Goal: Transaction & Acquisition: Download file/media

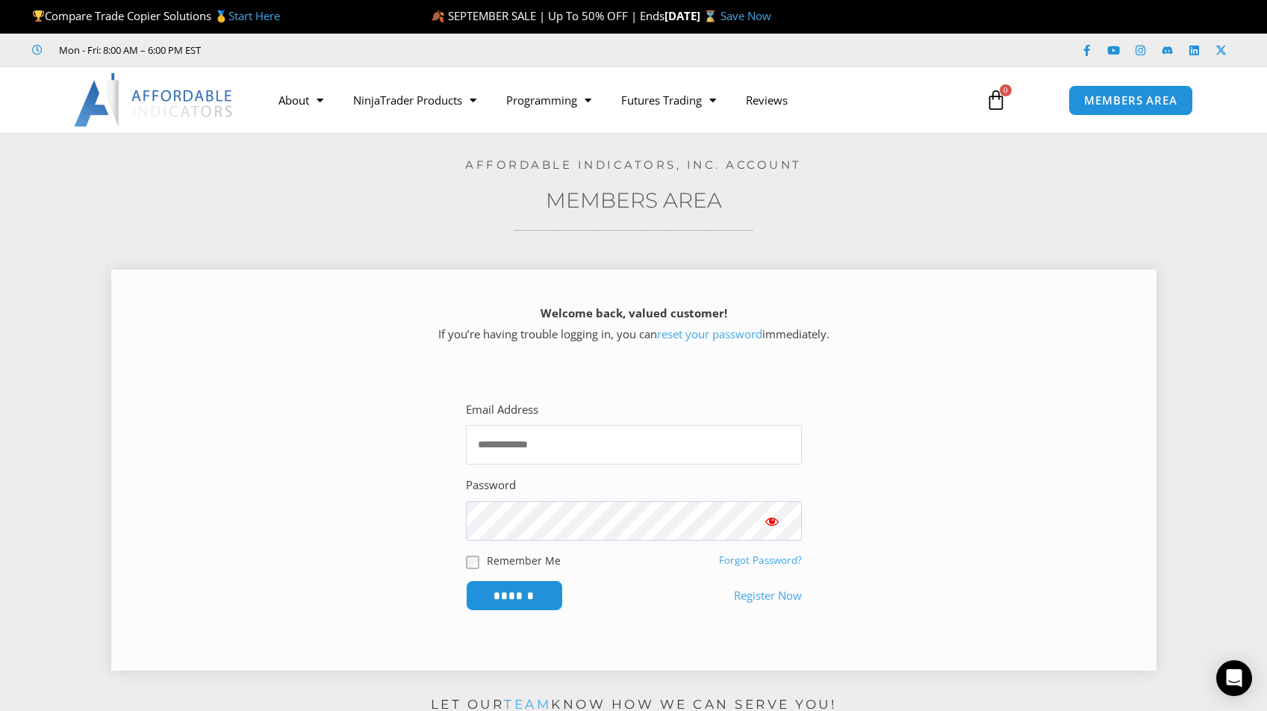
type input "**********"
click at [514, 593] on input "******" at bounding box center [514, 595] width 97 height 31
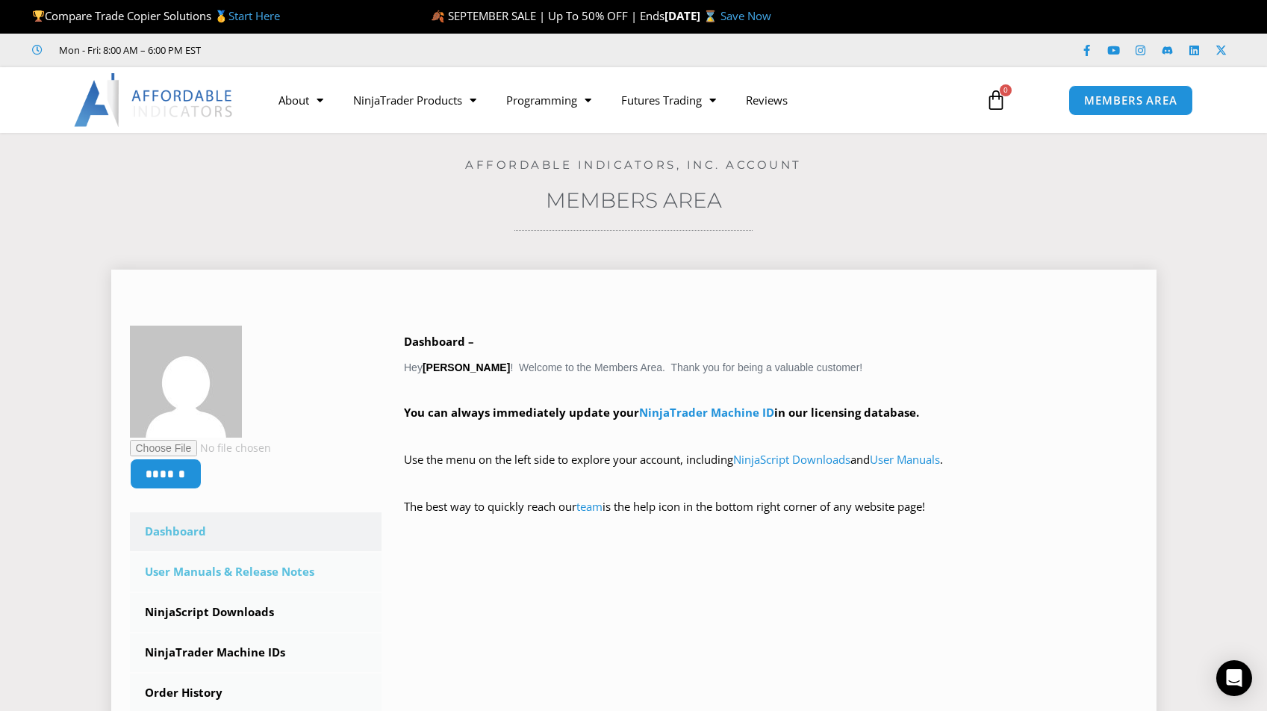
click at [246, 570] on link "User Manuals & Release Notes" at bounding box center [256, 571] width 252 height 39
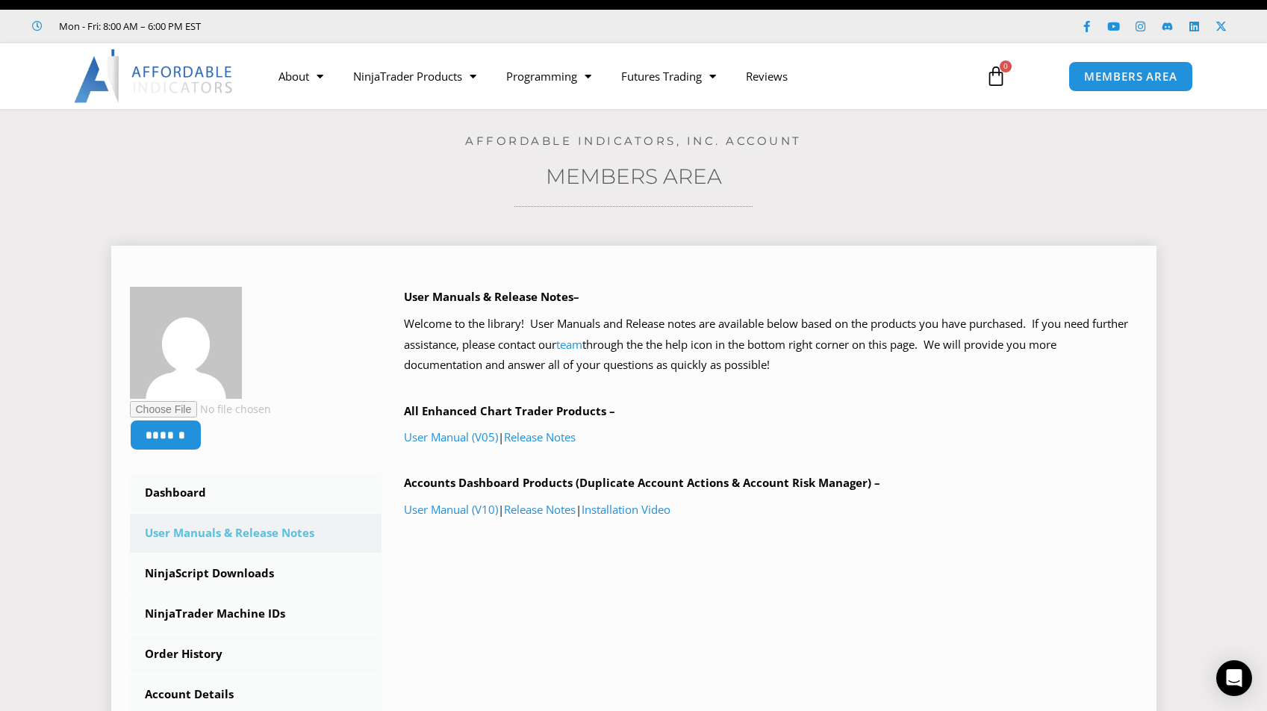
scroll to position [81, 0]
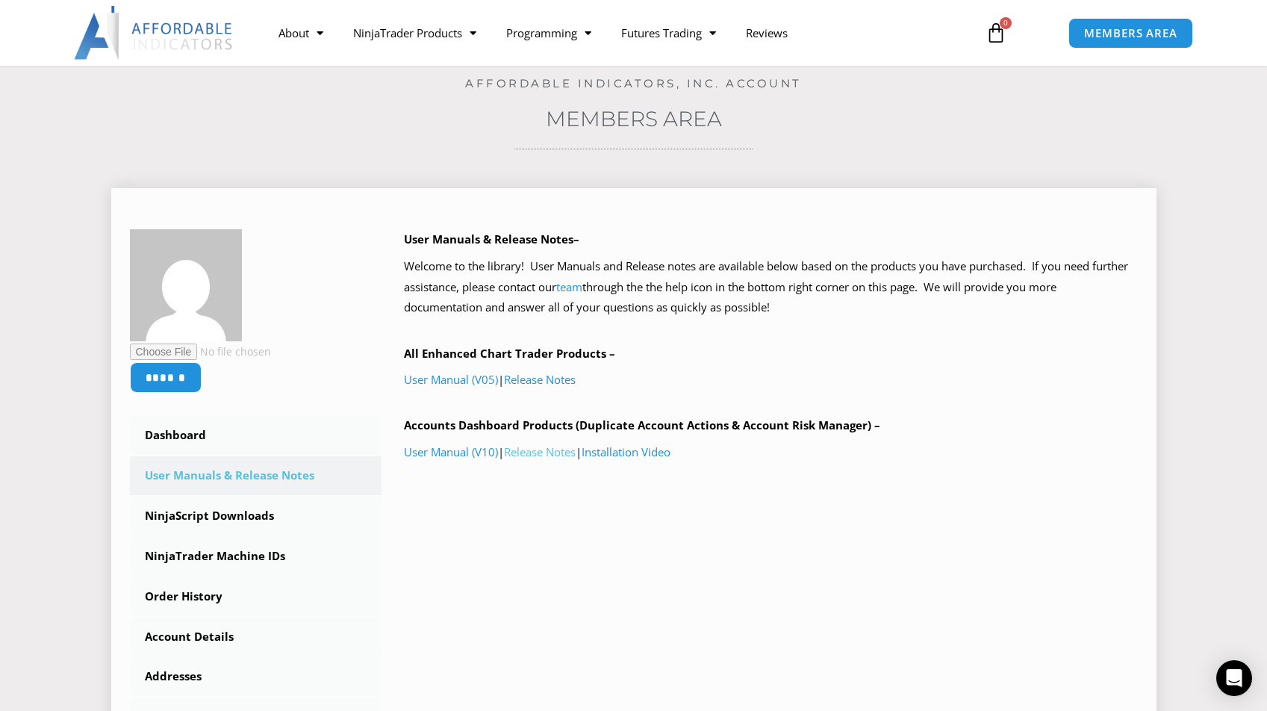
click at [568, 449] on link "Release Notes" at bounding box center [540, 451] width 72 height 15
click at [551, 377] on link "Release Notes" at bounding box center [540, 379] width 72 height 15
click at [222, 508] on link "NinjaScript Downloads" at bounding box center [256, 515] width 252 height 39
click at [243, 516] on link "NinjaScript Downloads" at bounding box center [256, 515] width 252 height 39
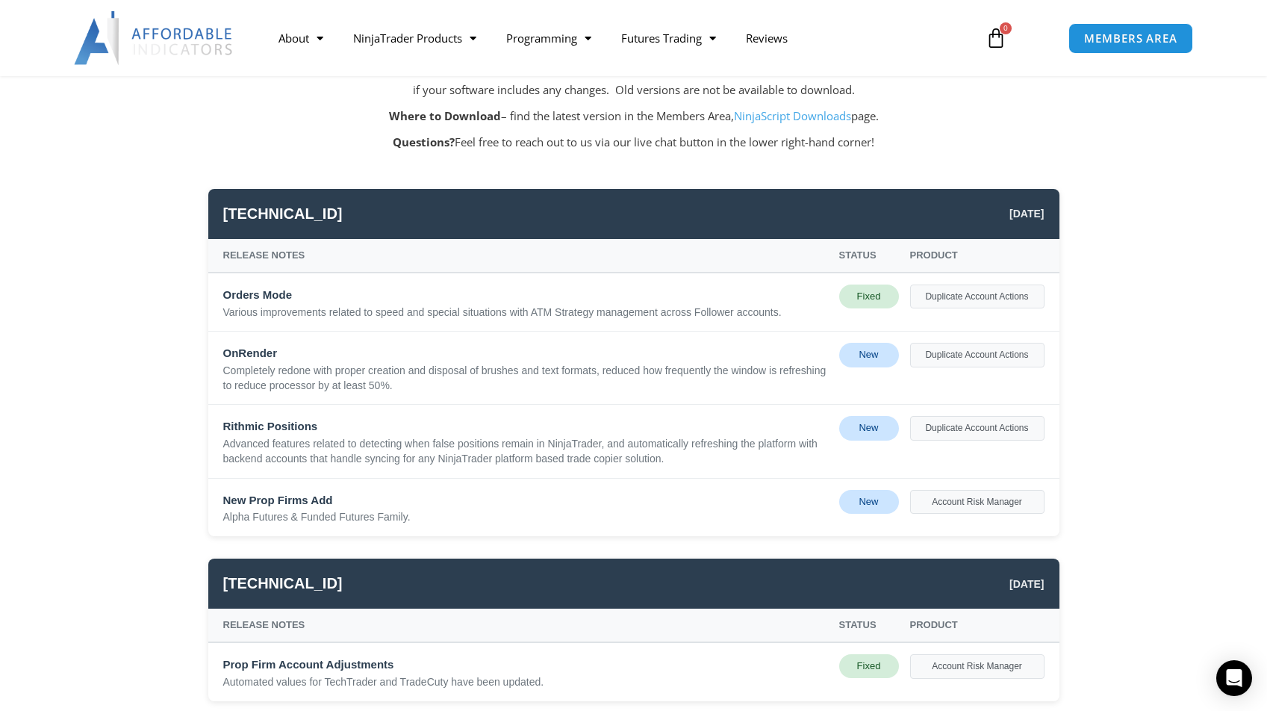
scroll to position [288, 0]
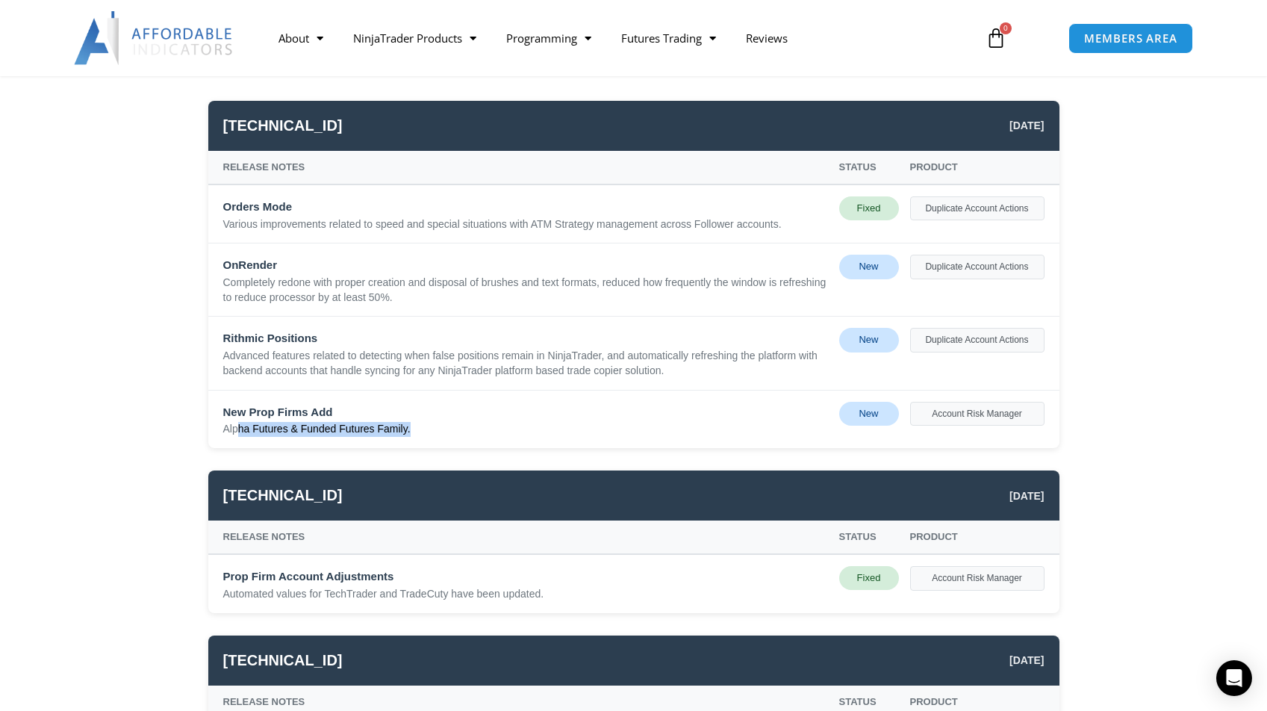
drag, startPoint x: 424, startPoint y: 422, endPoint x: 236, endPoint y: 418, distance: 188.2
click at [236, 422] on div "Alpha Futures & Funded Futures Family." at bounding box center [525, 429] width 605 height 15
click at [458, 293] on div "Completely redone with proper creation and disposal of brushes and text formats…" at bounding box center [525, 289] width 605 height 29
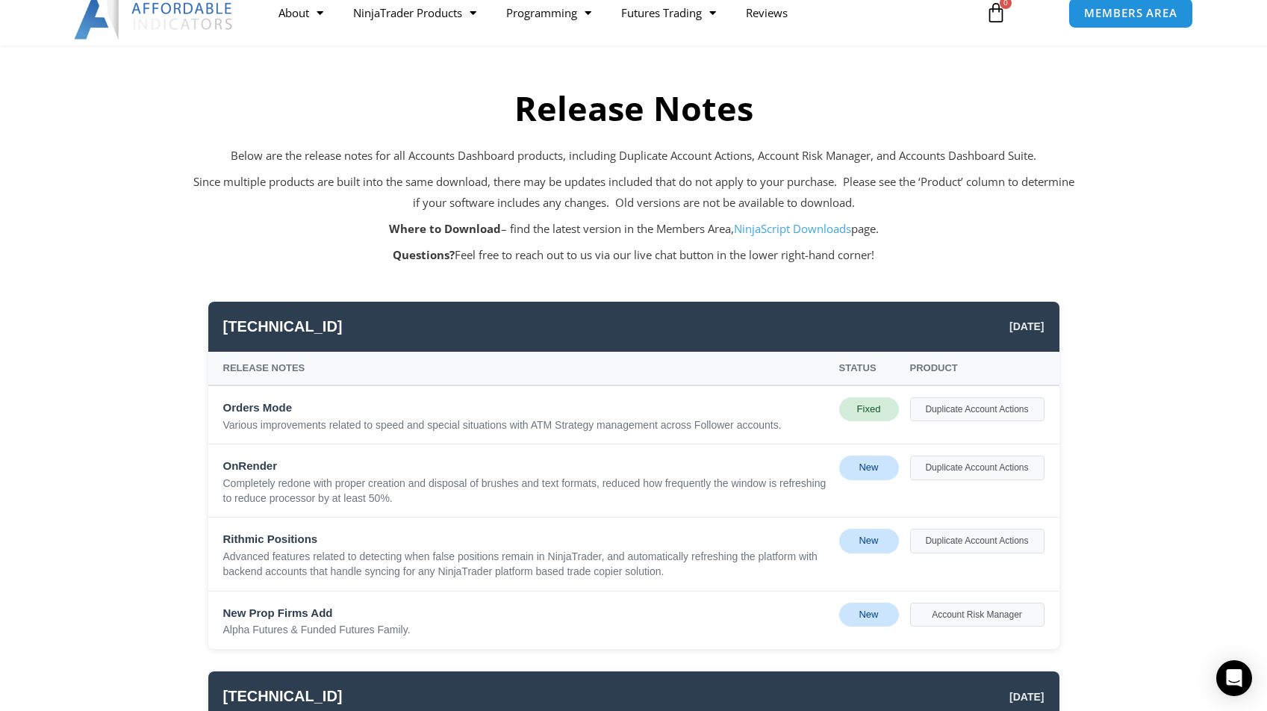
scroll to position [0, 0]
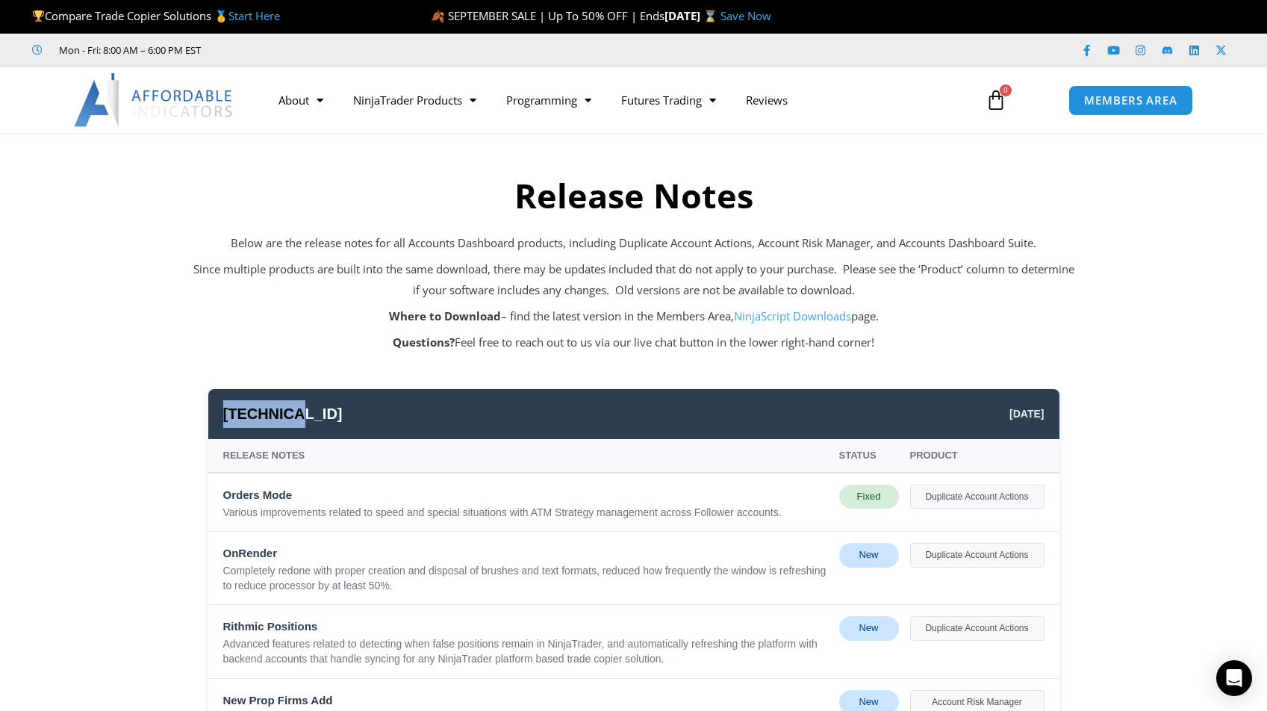
drag, startPoint x: 306, startPoint y: 405, endPoint x: 227, endPoint y: 405, distance: 79.1
click at [227, 405] on div "25.9.10.1 September 10, 2025" at bounding box center [633, 414] width 851 height 50
copy span "25.9.10.1"
drag, startPoint x: 966, startPoint y: 698, endPoint x: 161, endPoint y: 440, distance: 845.8
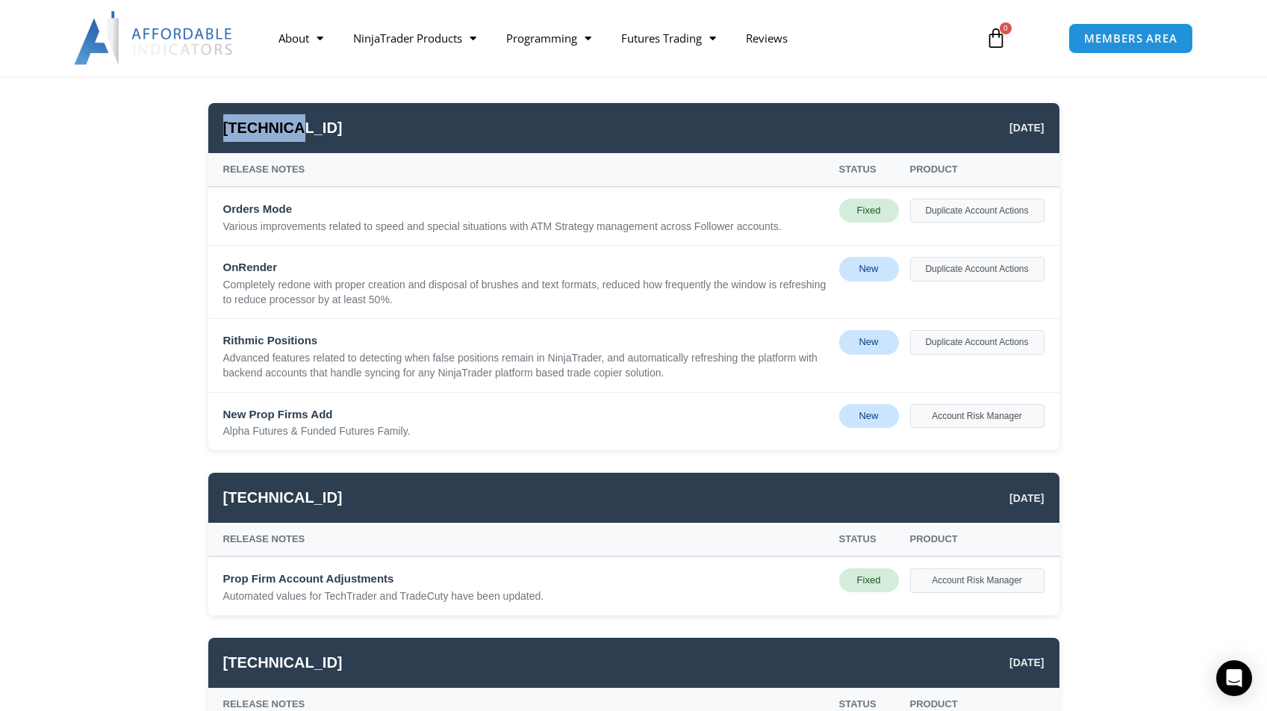
scroll to position [160, 0]
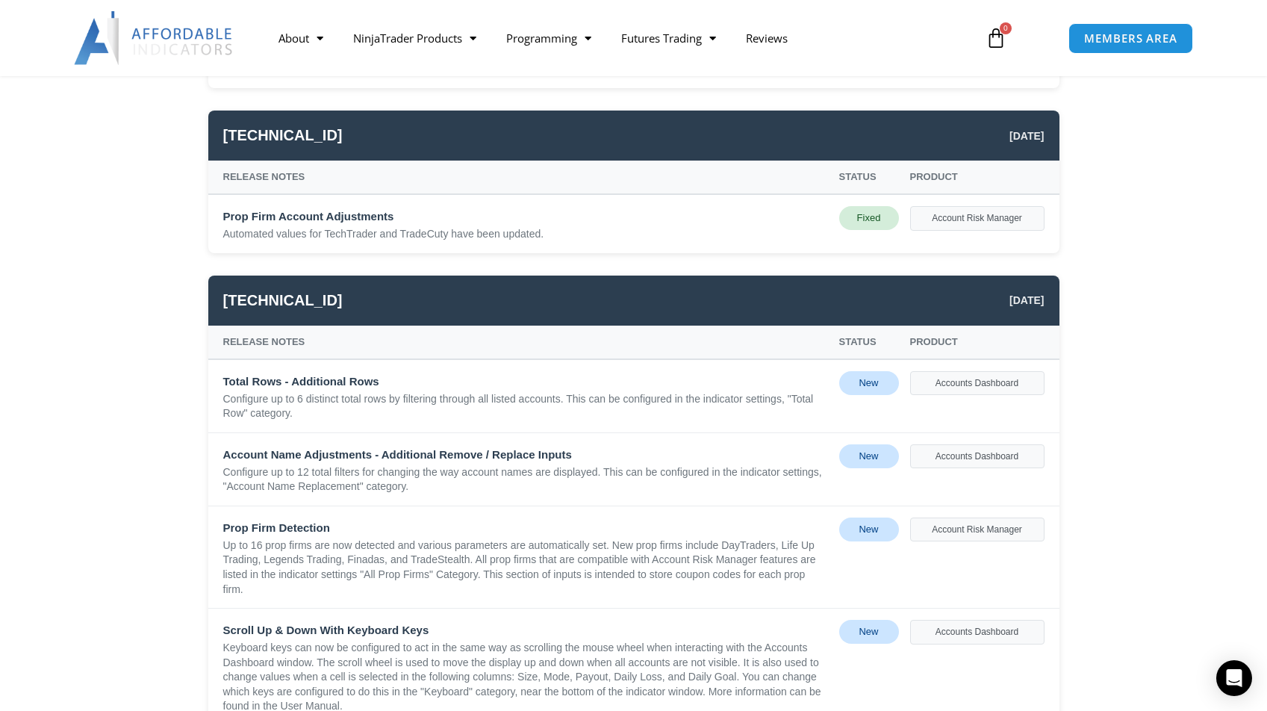
scroll to position [923, 0]
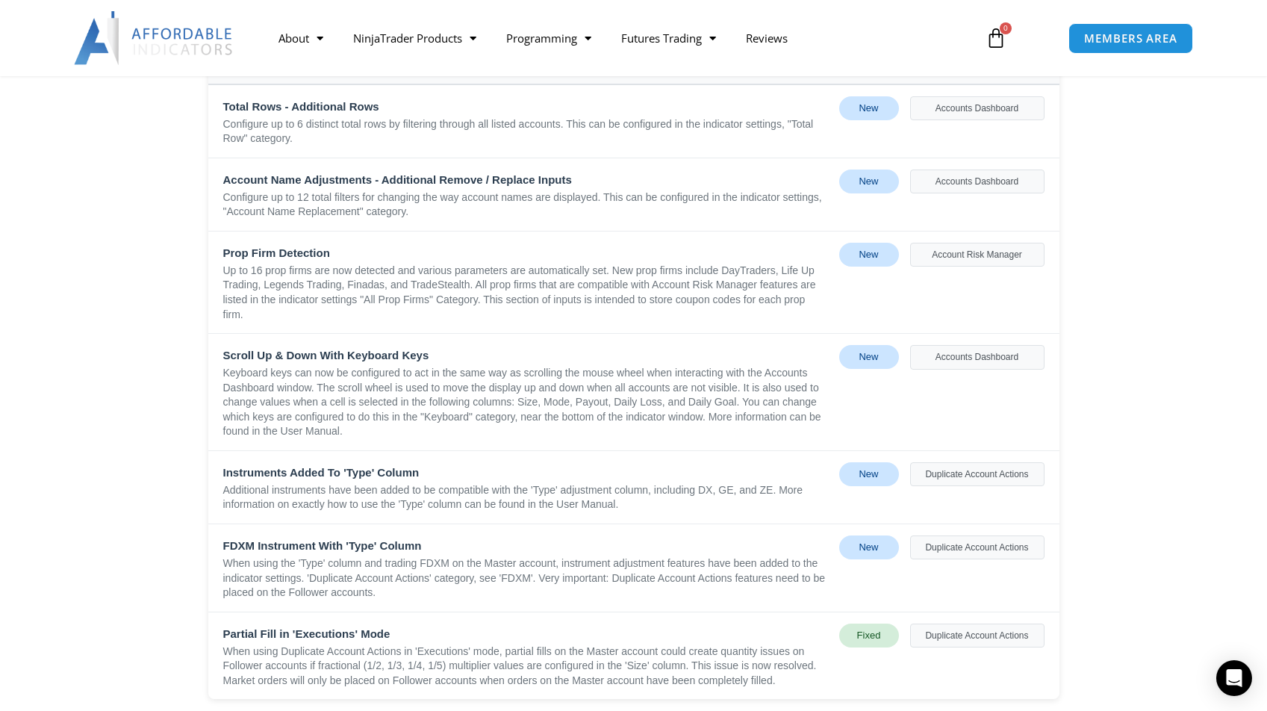
click at [166, 247] on section "Release Notes 25.9.10.1 September 10, 2025 Release Notes Status Product Orders …" at bounding box center [633, 337] width 1267 height 1787
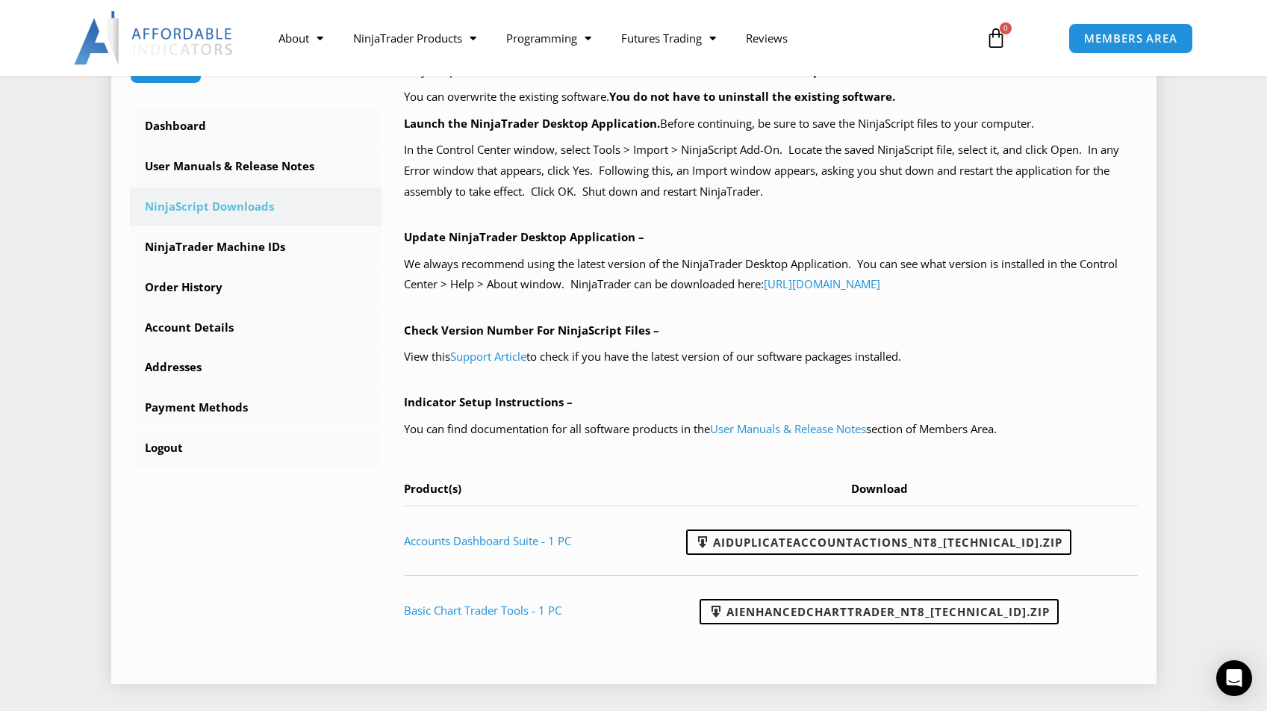
scroll to position [467, 0]
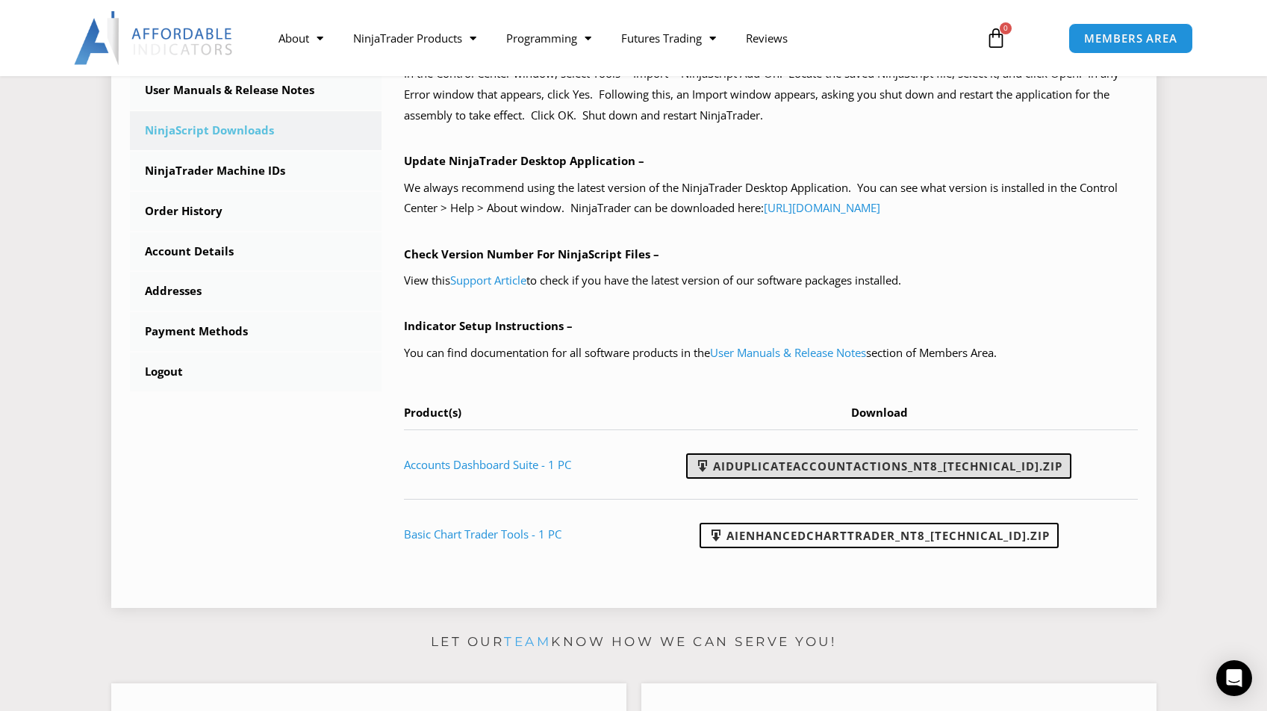
click at [844, 456] on link "AIDuplicateAccountActions_NT8_[TECHNICAL_ID].zip" at bounding box center [878, 465] width 385 height 25
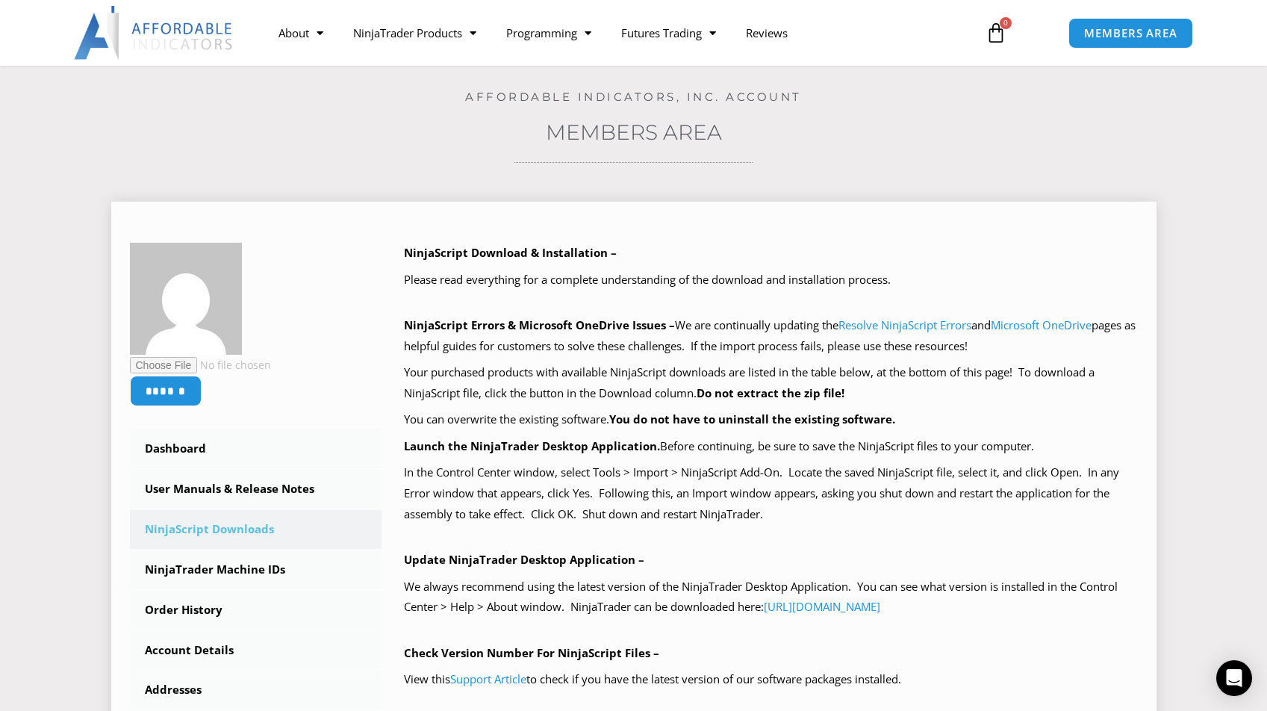
scroll to position [96, 0]
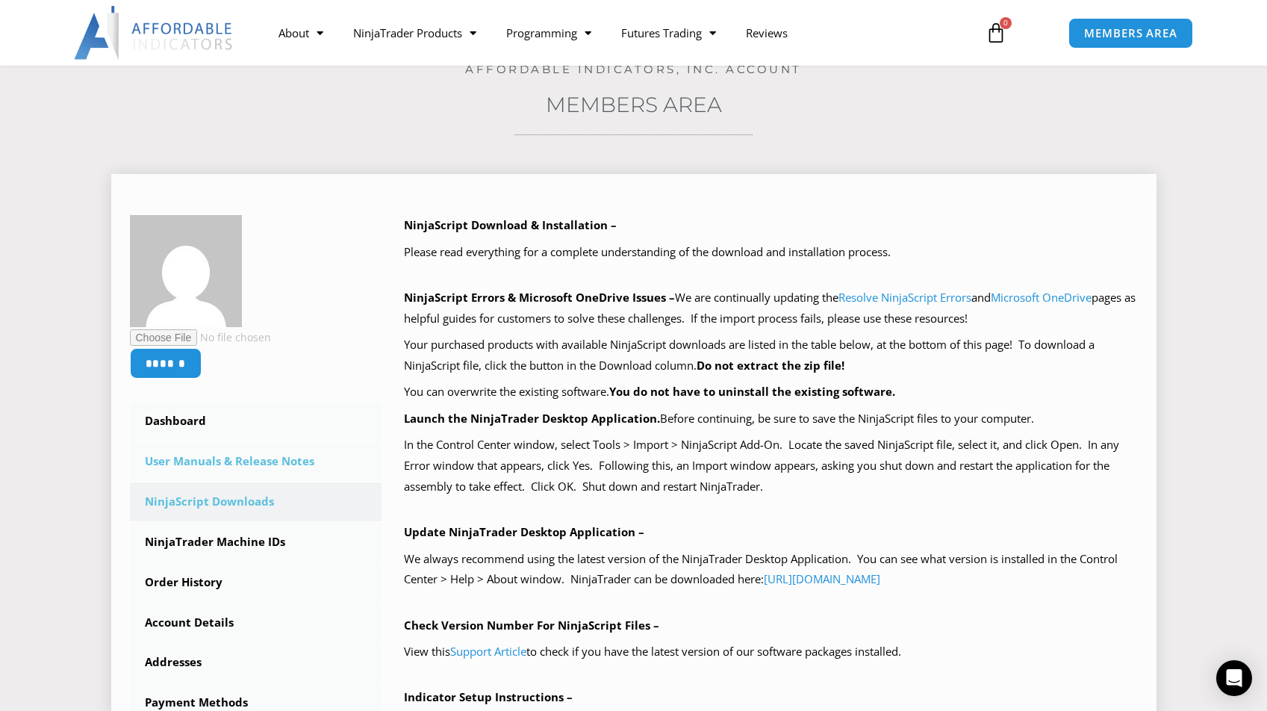
click at [249, 461] on link "User Manuals & Release Notes" at bounding box center [256, 461] width 252 height 39
